Goal: Find specific page/section: Find specific page/section

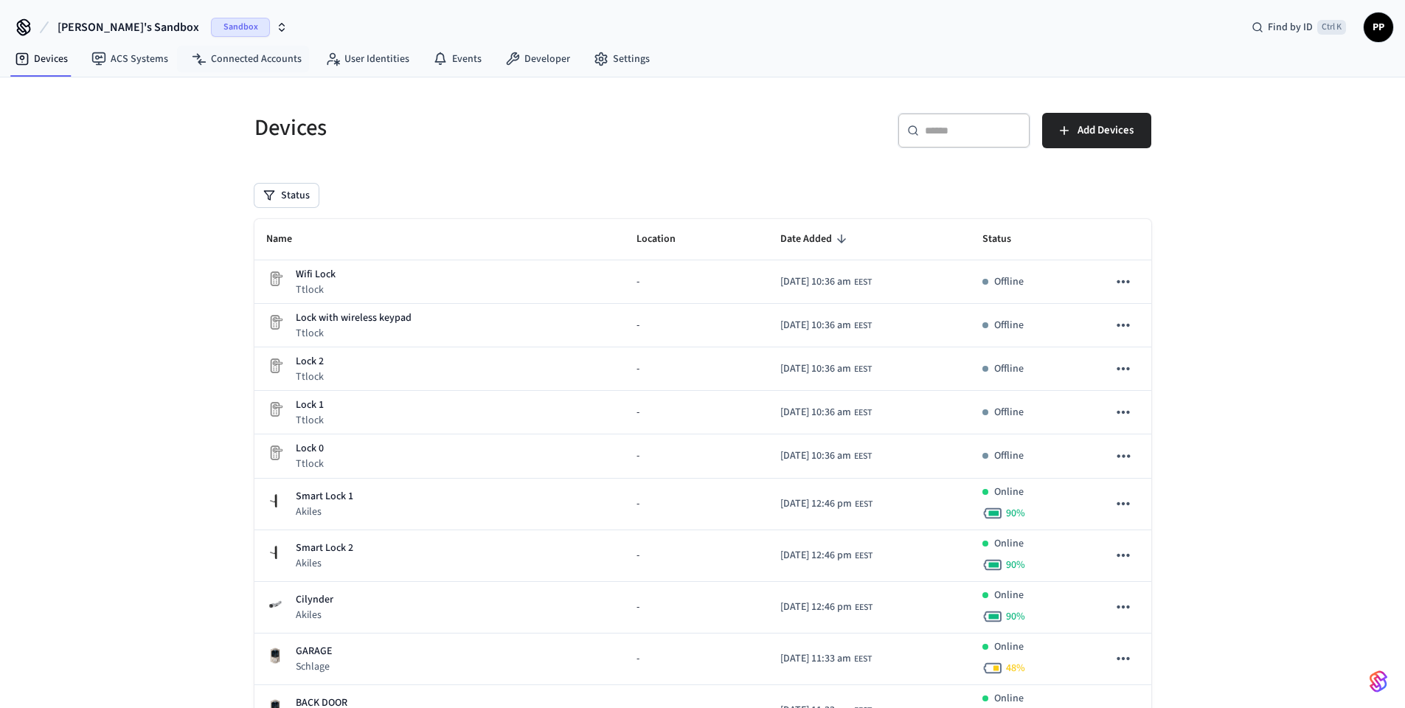
click at [212, 34] on span "Sandbox" at bounding box center [240, 27] width 59 height 19
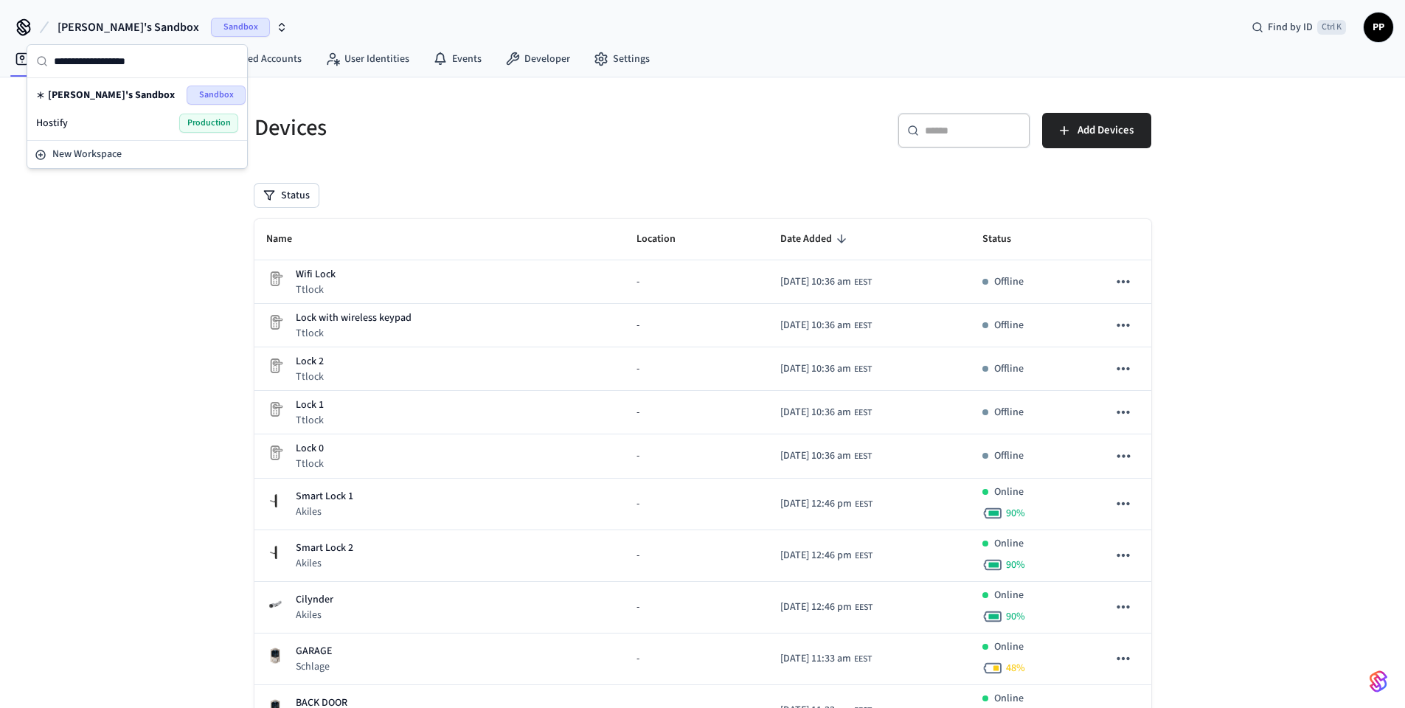
click at [202, 128] on span "Production" at bounding box center [208, 123] width 59 height 19
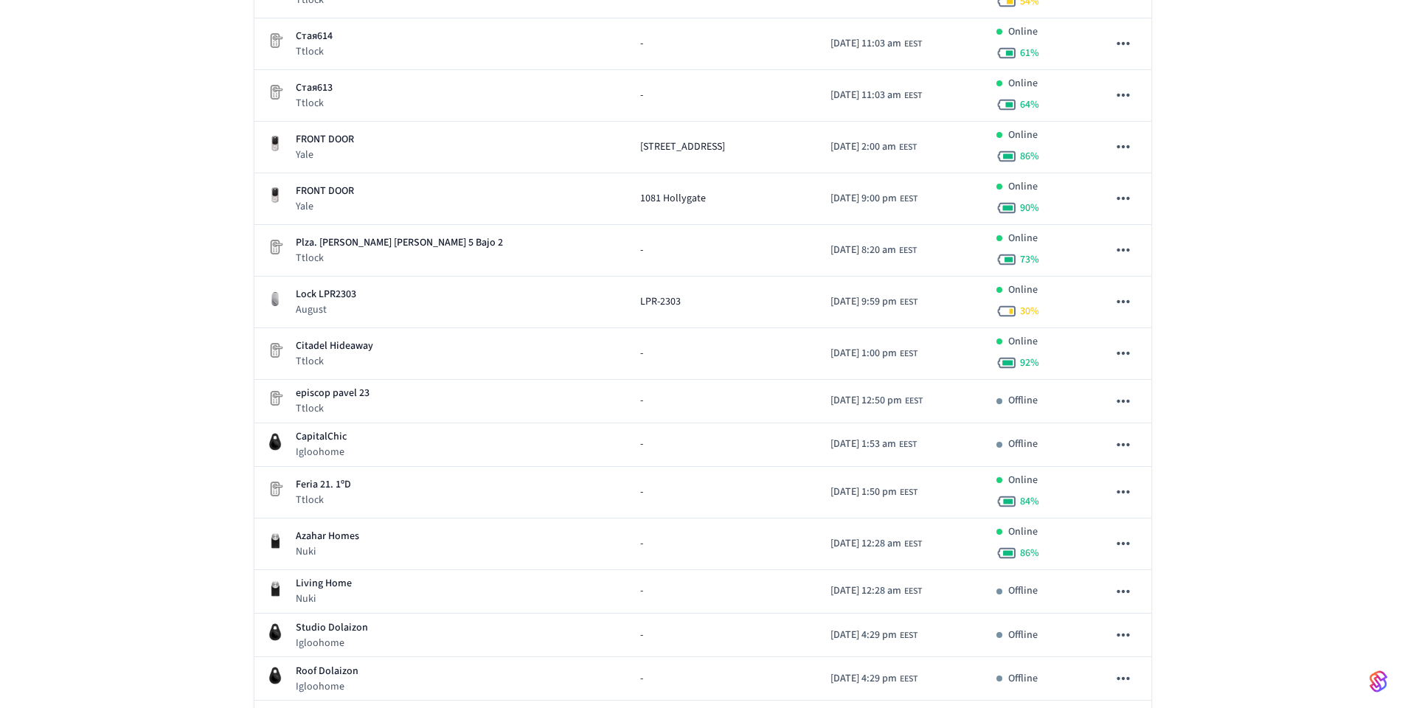
scroll to position [4645, 0]
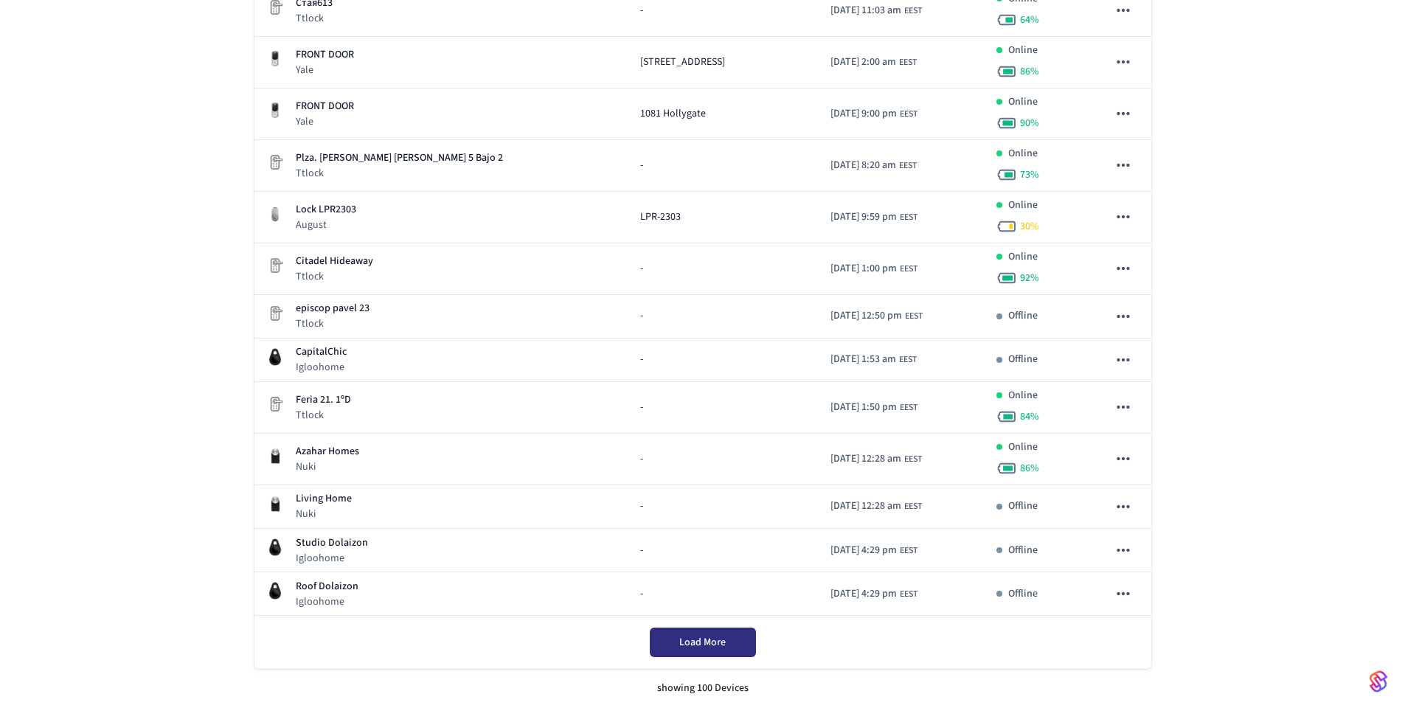
click at [706, 644] on span "Load More" at bounding box center [702, 642] width 46 height 15
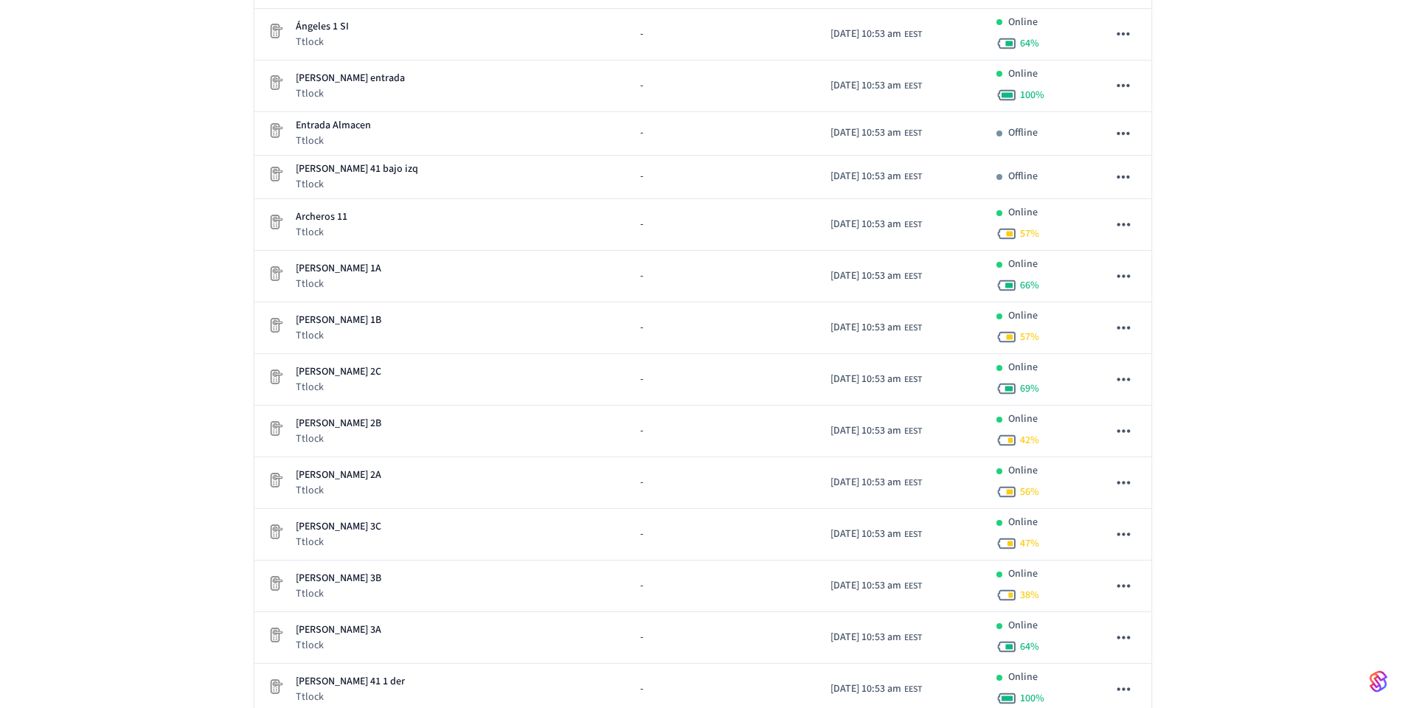
scroll to position [9470, 0]
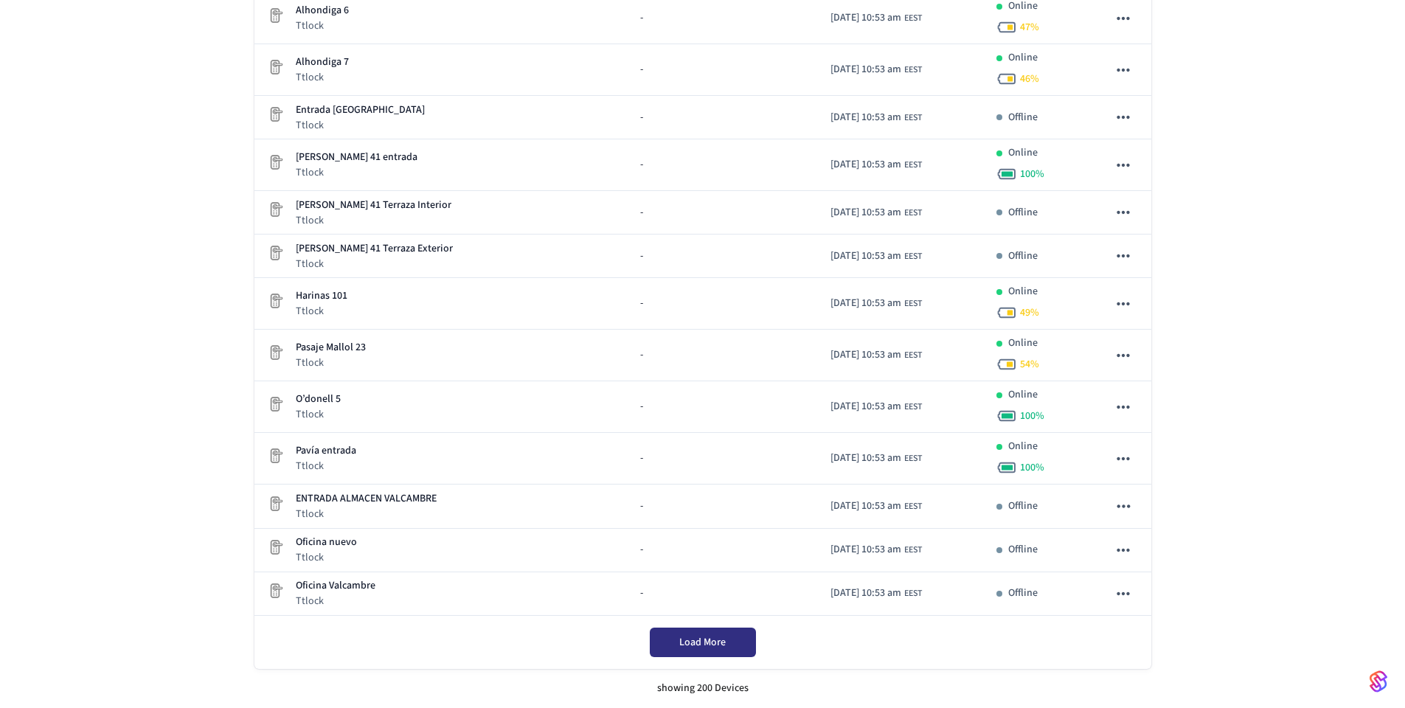
click at [700, 649] on span "Load More" at bounding box center [702, 642] width 46 height 15
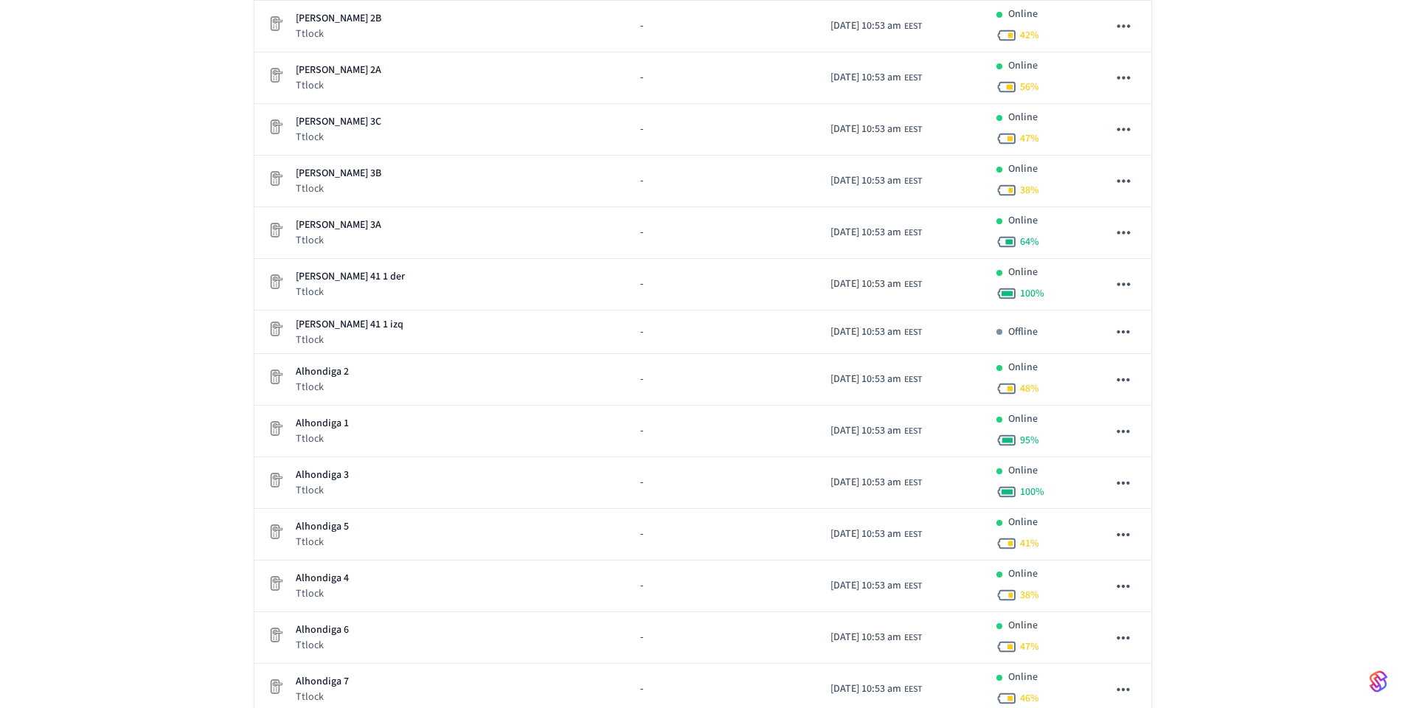
scroll to position [14229, 0]
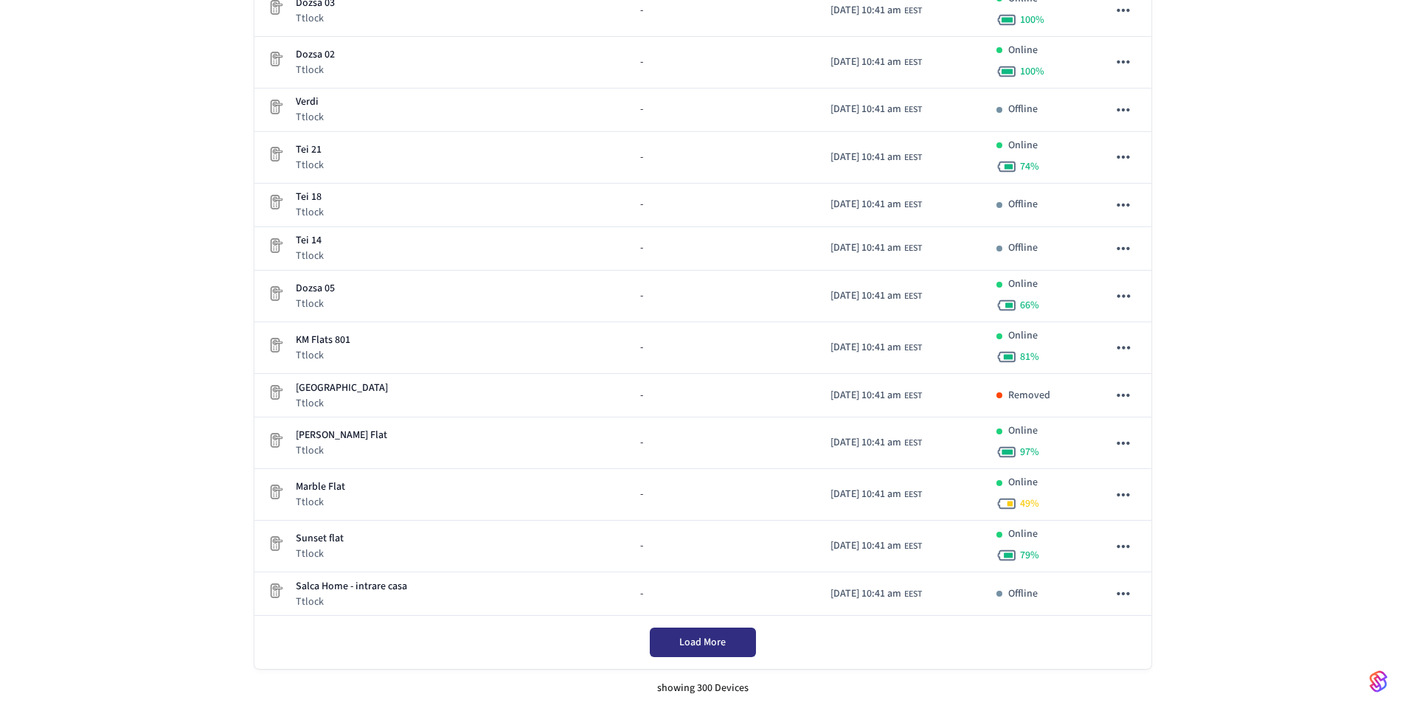
click at [693, 647] on span "Load More" at bounding box center [702, 642] width 46 height 15
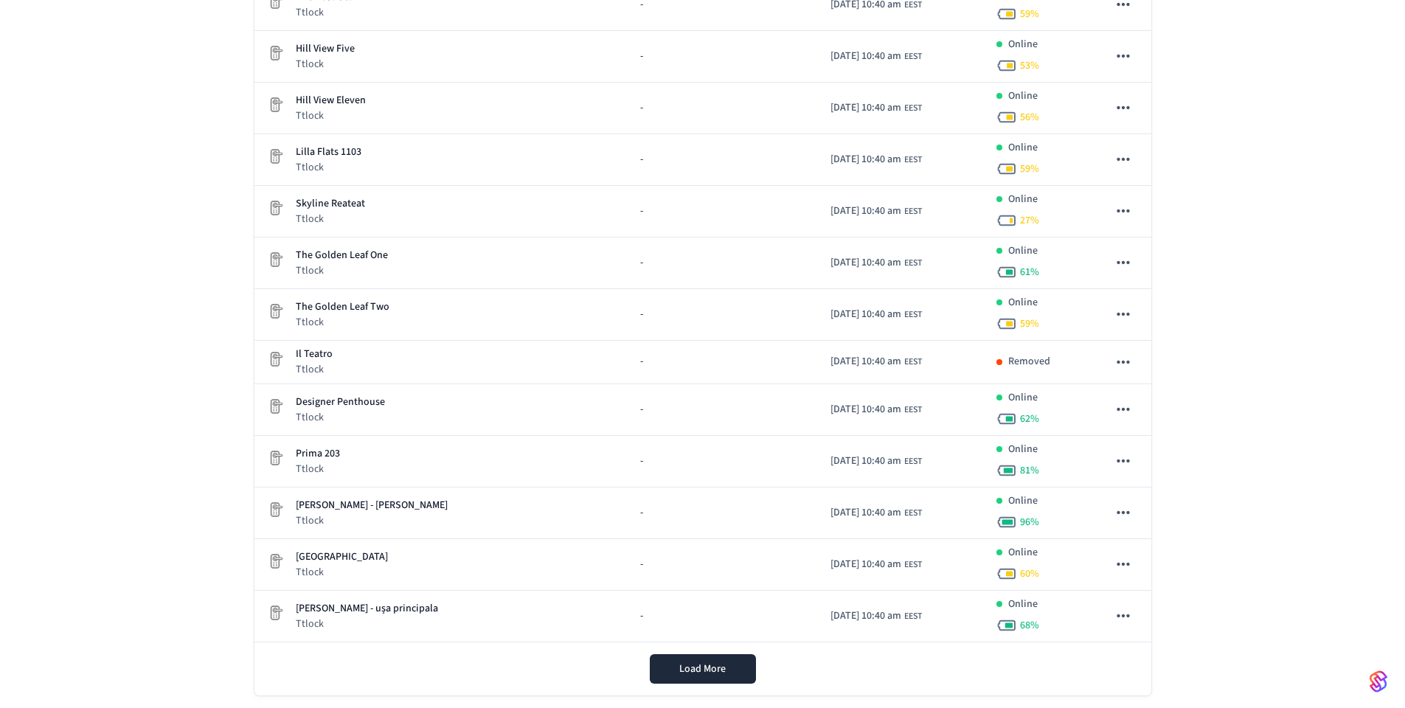
scroll to position [19072, 0]
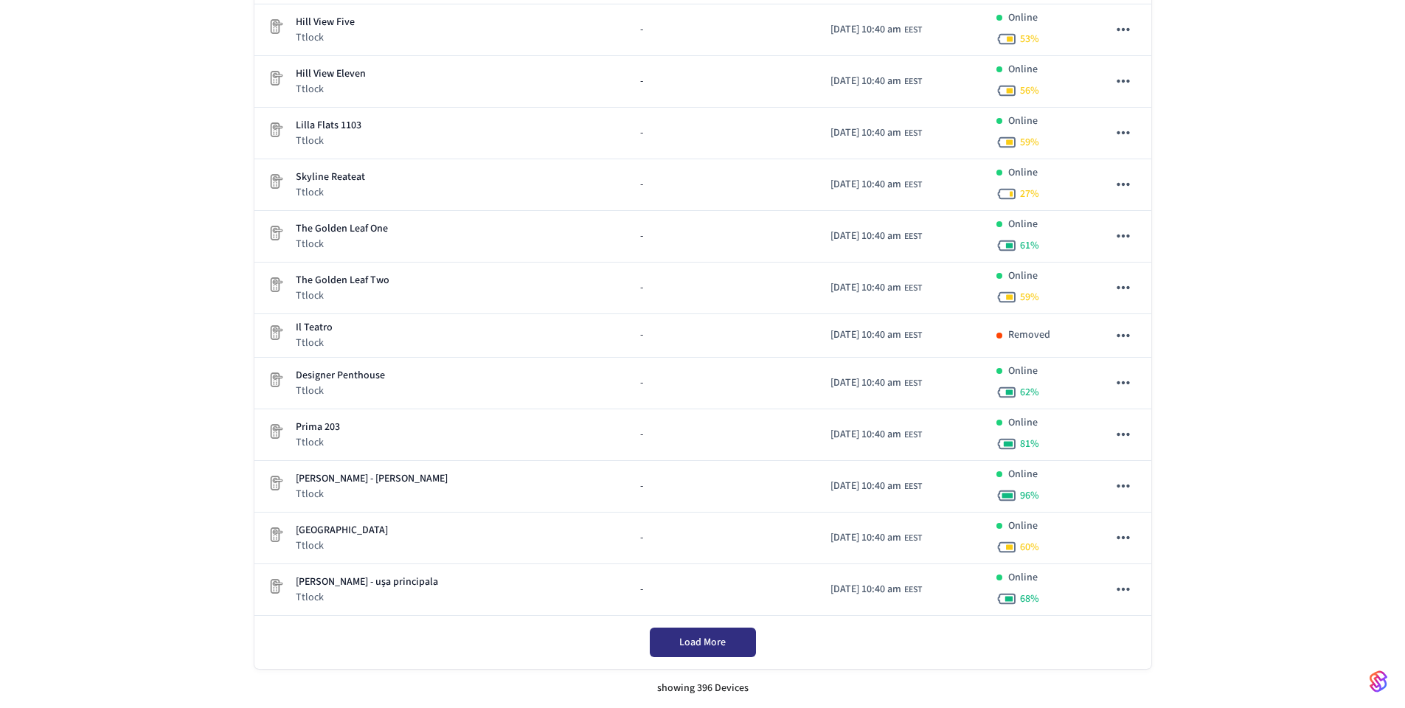
click at [700, 647] on span "Load More" at bounding box center [702, 642] width 46 height 15
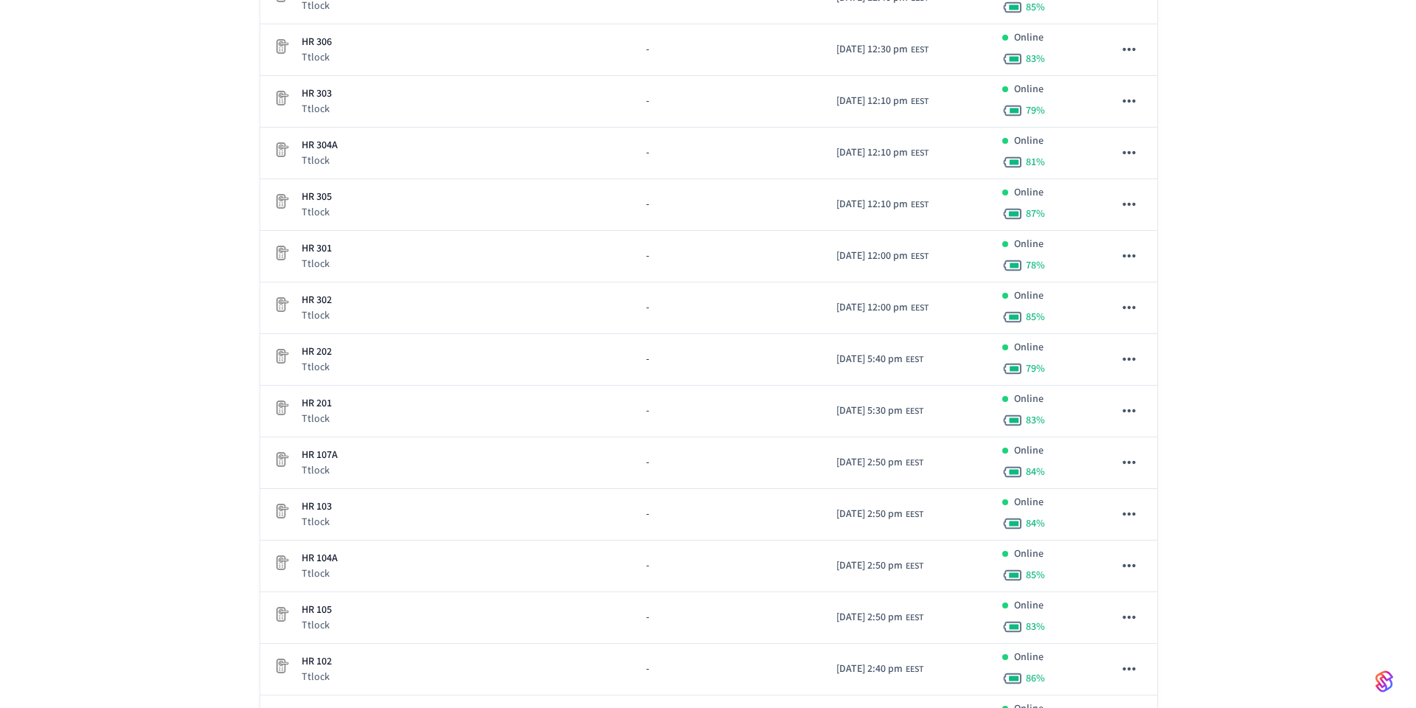
scroll to position [0, 0]
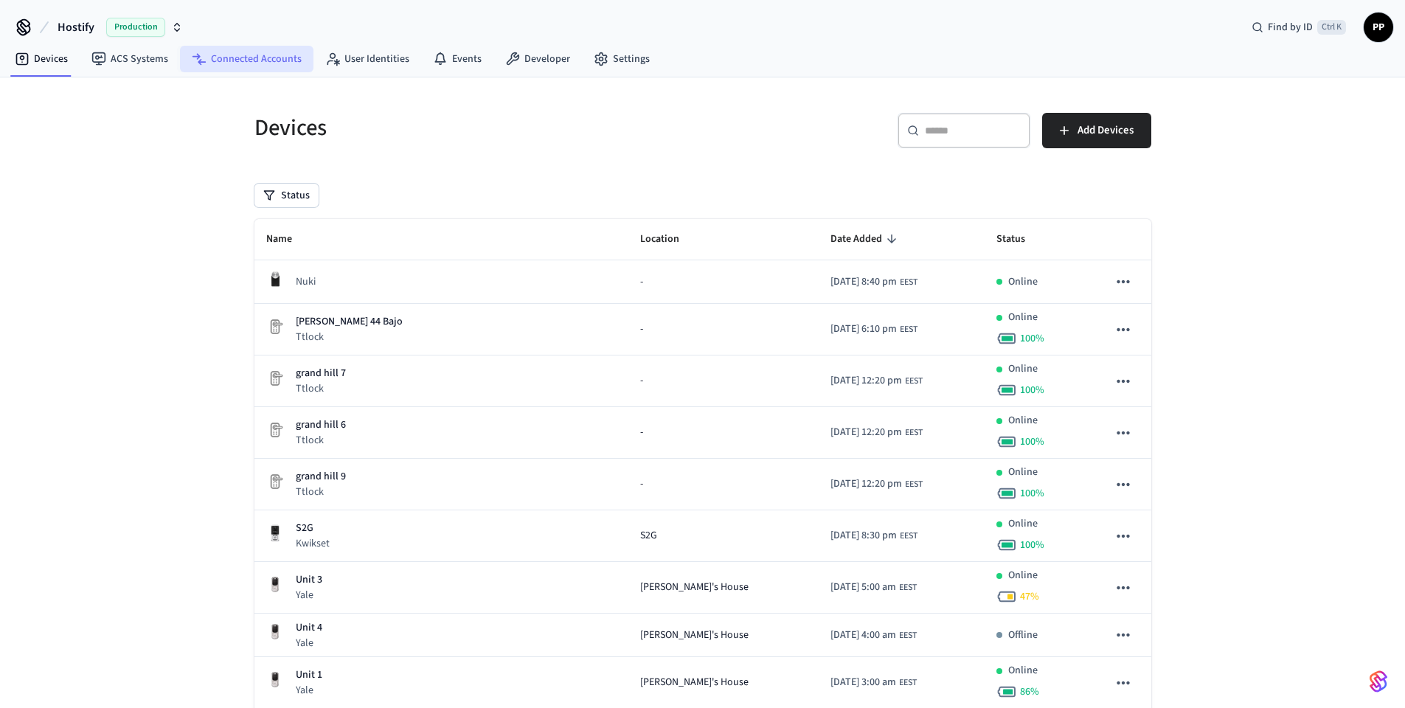
click at [245, 61] on link "Connected Accounts" at bounding box center [246, 59] width 133 height 27
